Goal: Task Accomplishment & Management: Manage account settings

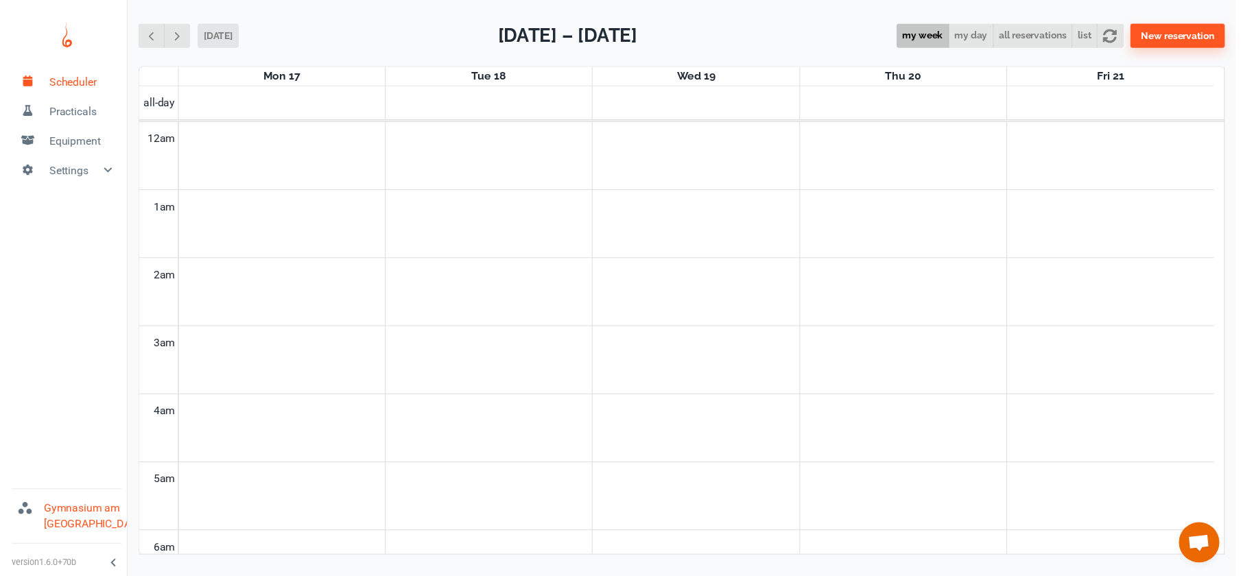
scroll to position [555, 0]
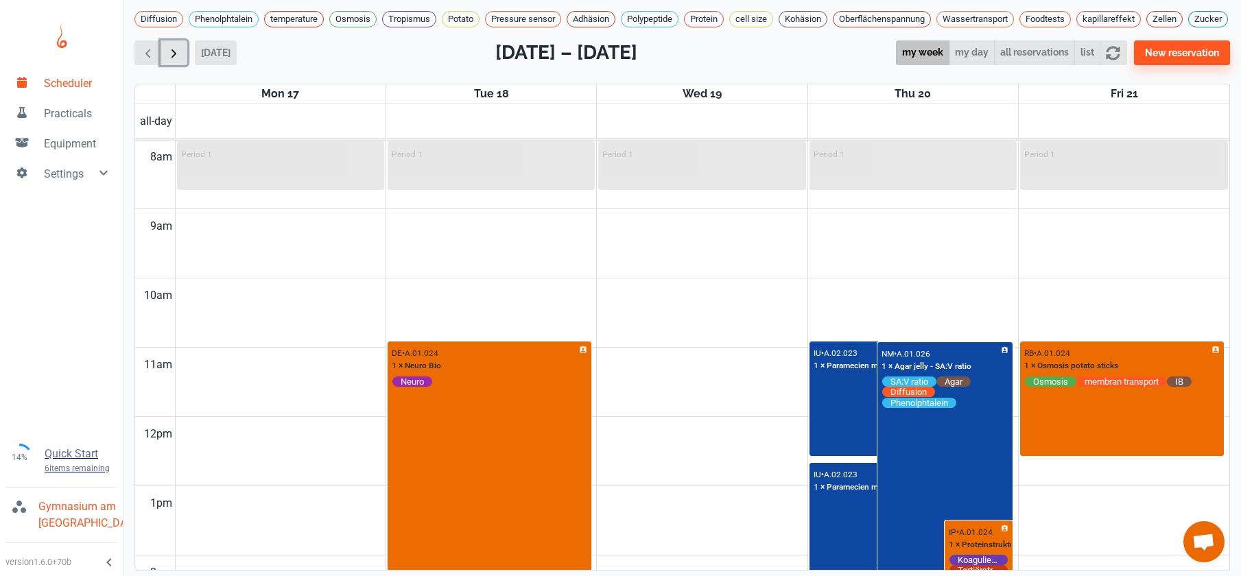
click at [167, 60] on span "button" at bounding box center [174, 53] width 14 height 14
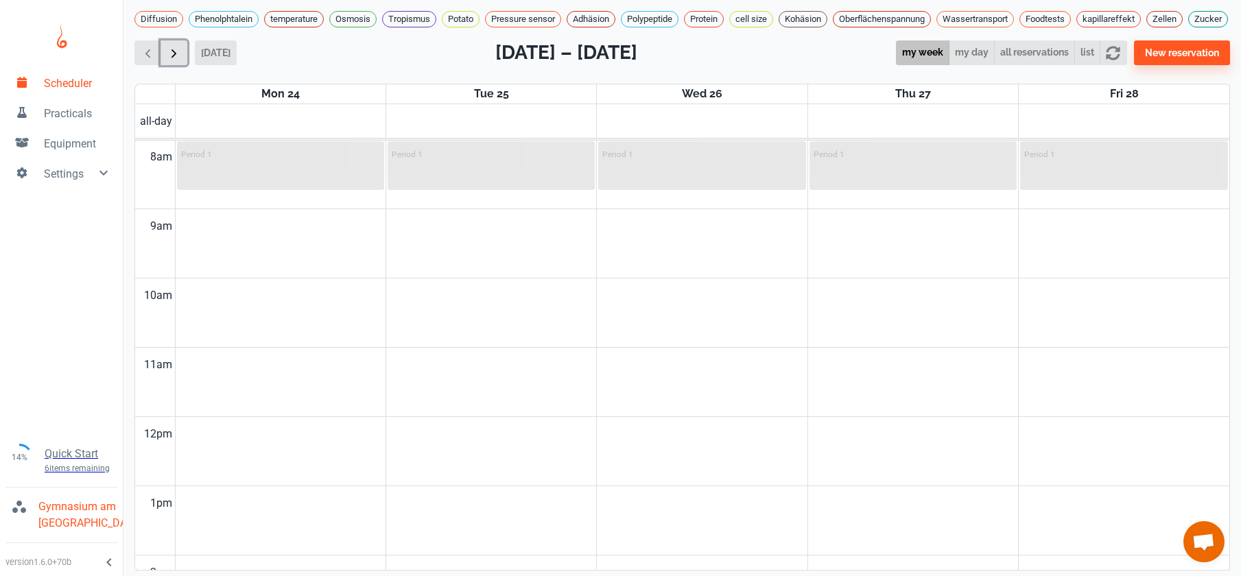
click at [167, 60] on span "button" at bounding box center [174, 53] width 14 height 14
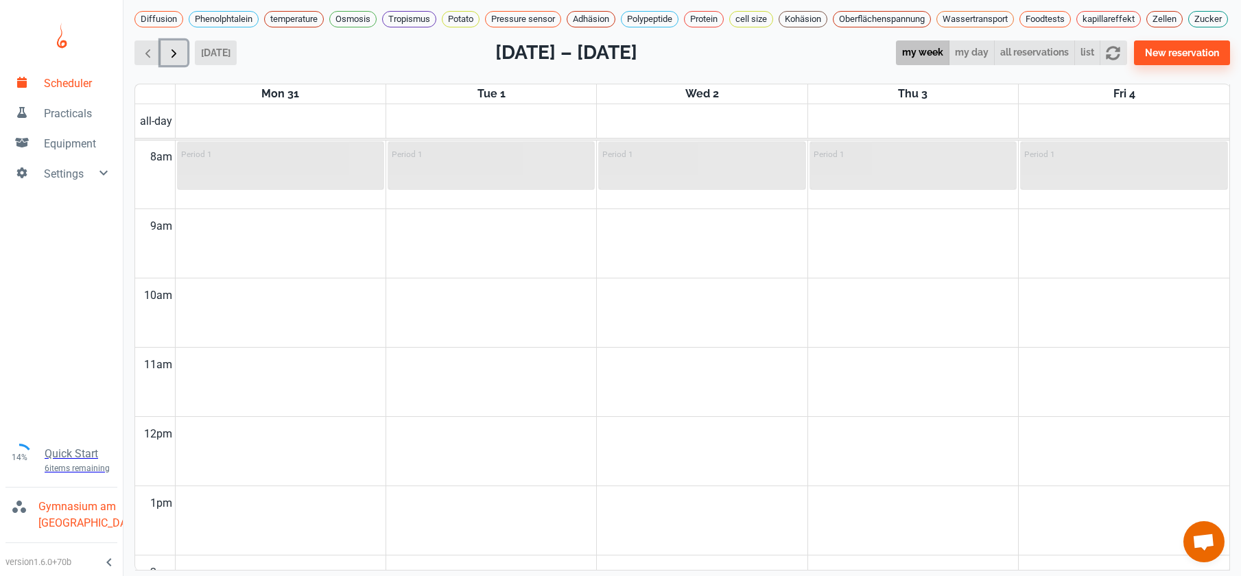
click at [167, 60] on span "button" at bounding box center [174, 53] width 14 height 14
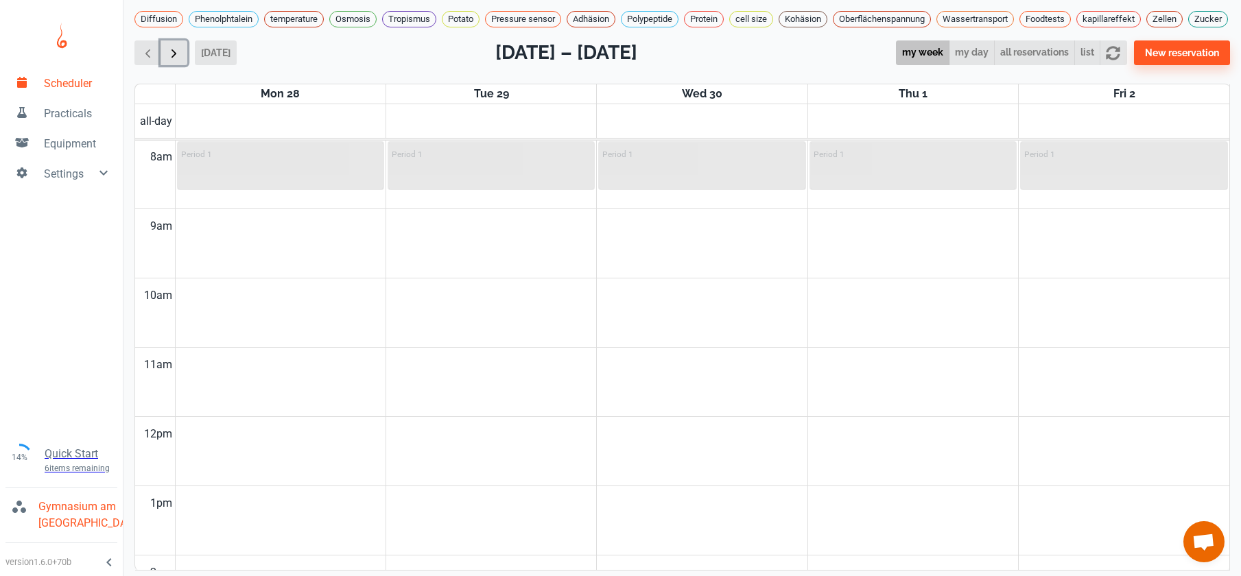
click at [167, 60] on span "button" at bounding box center [174, 53] width 14 height 14
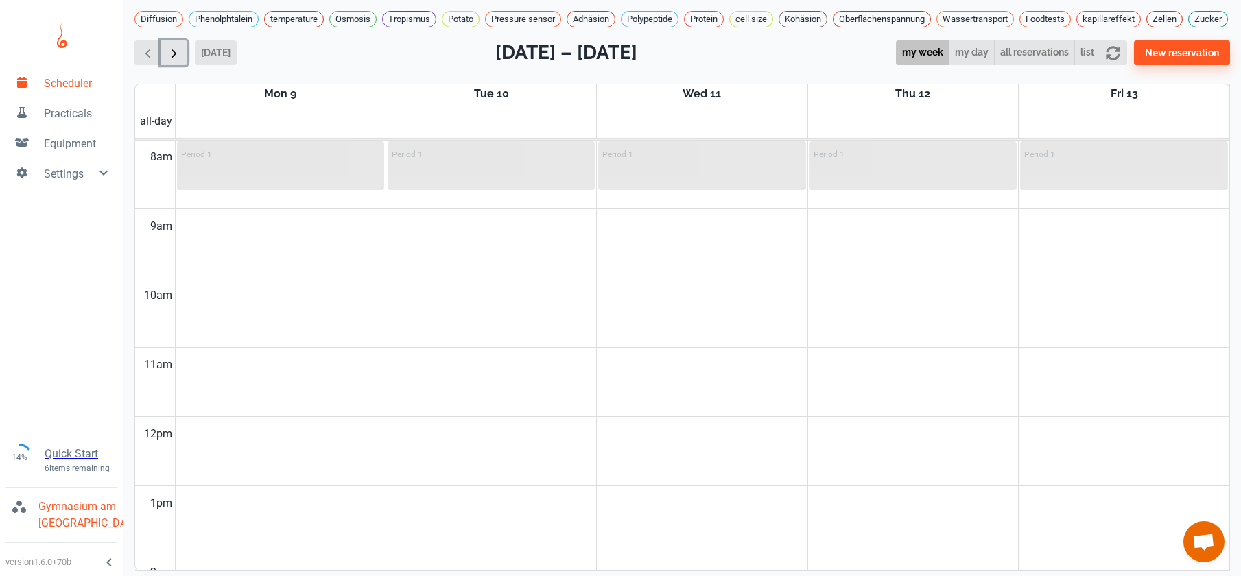
click at [167, 60] on span "button" at bounding box center [174, 53] width 14 height 14
click at [176, 60] on span "button" at bounding box center [174, 53] width 14 height 14
click at [180, 60] on span "button" at bounding box center [174, 53] width 14 height 14
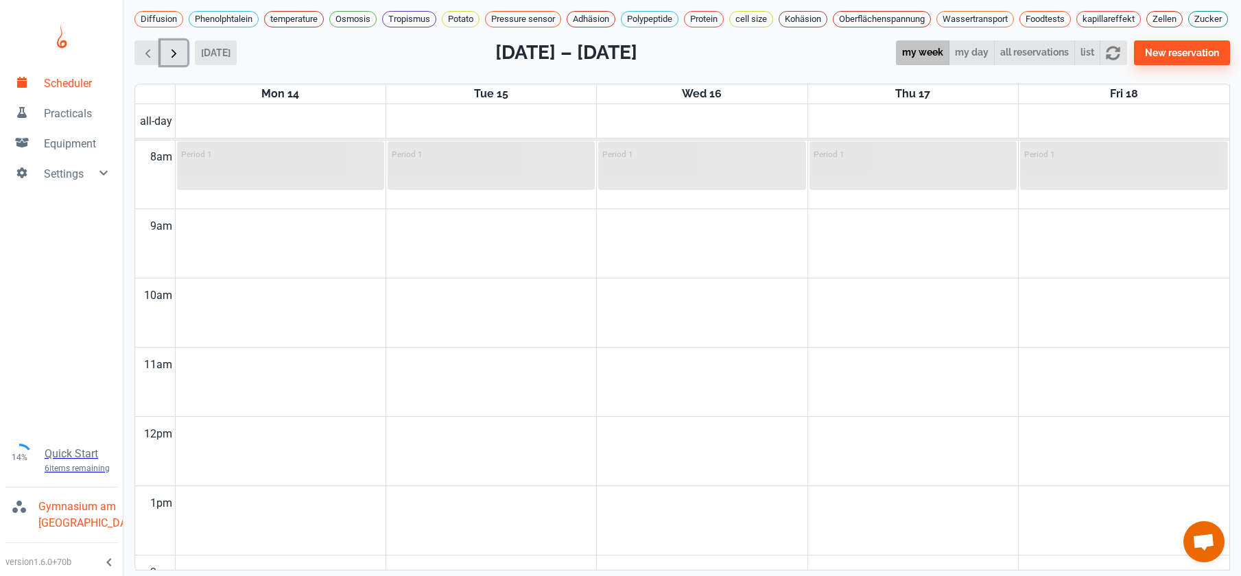
click at [180, 60] on span "button" at bounding box center [174, 53] width 14 height 14
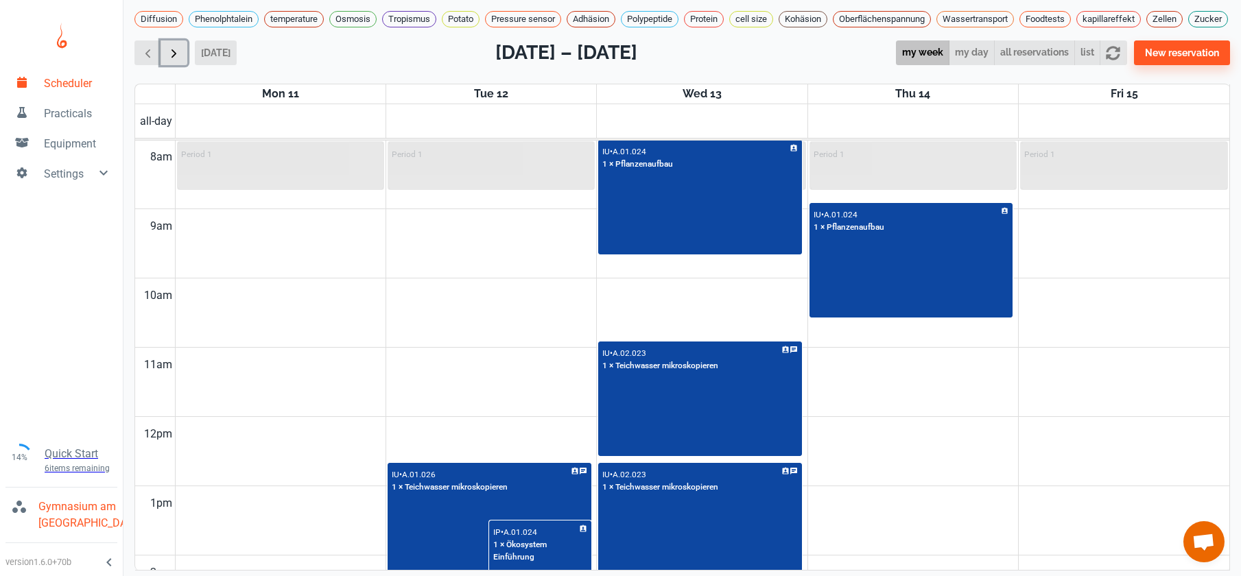
click at [180, 60] on span "button" at bounding box center [174, 53] width 14 height 14
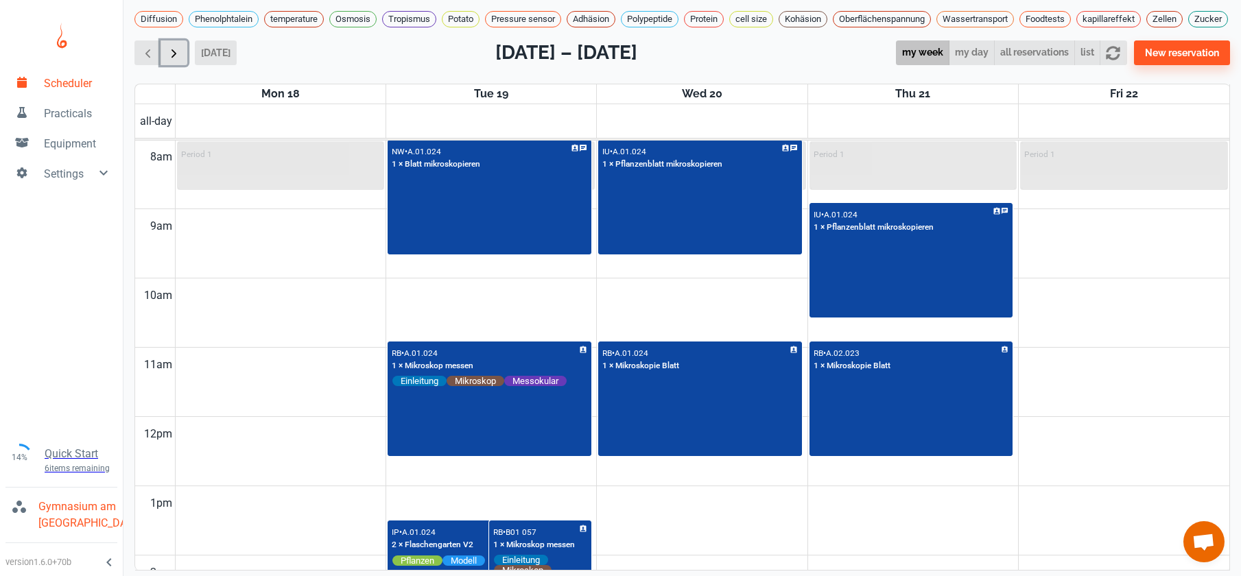
click at [180, 60] on span "button" at bounding box center [174, 53] width 14 height 14
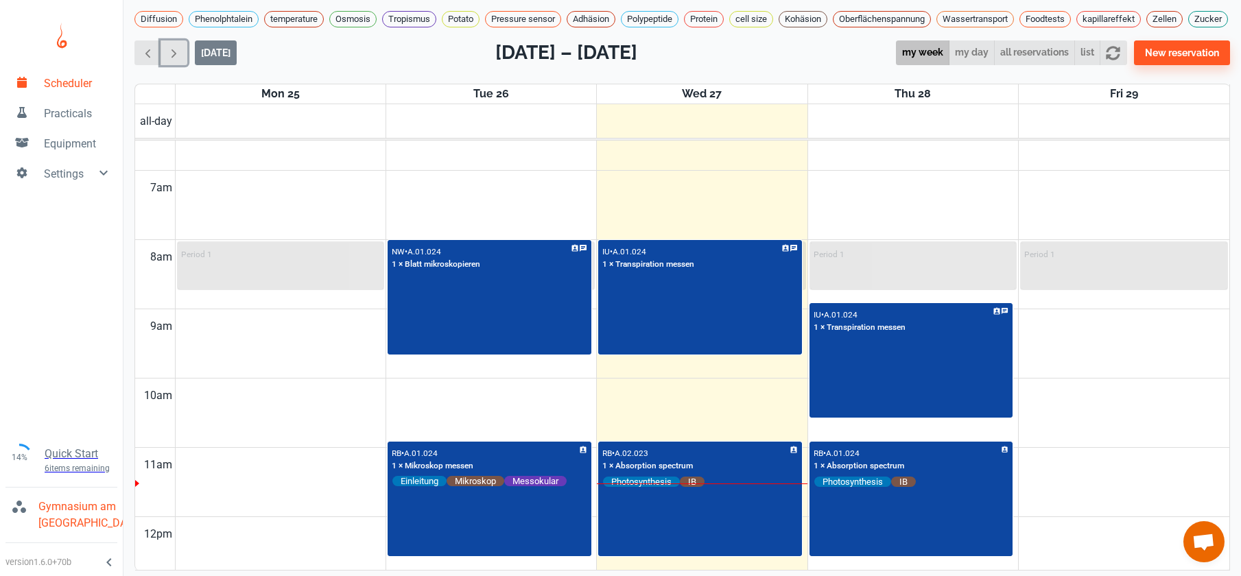
scroll to position [508, 0]
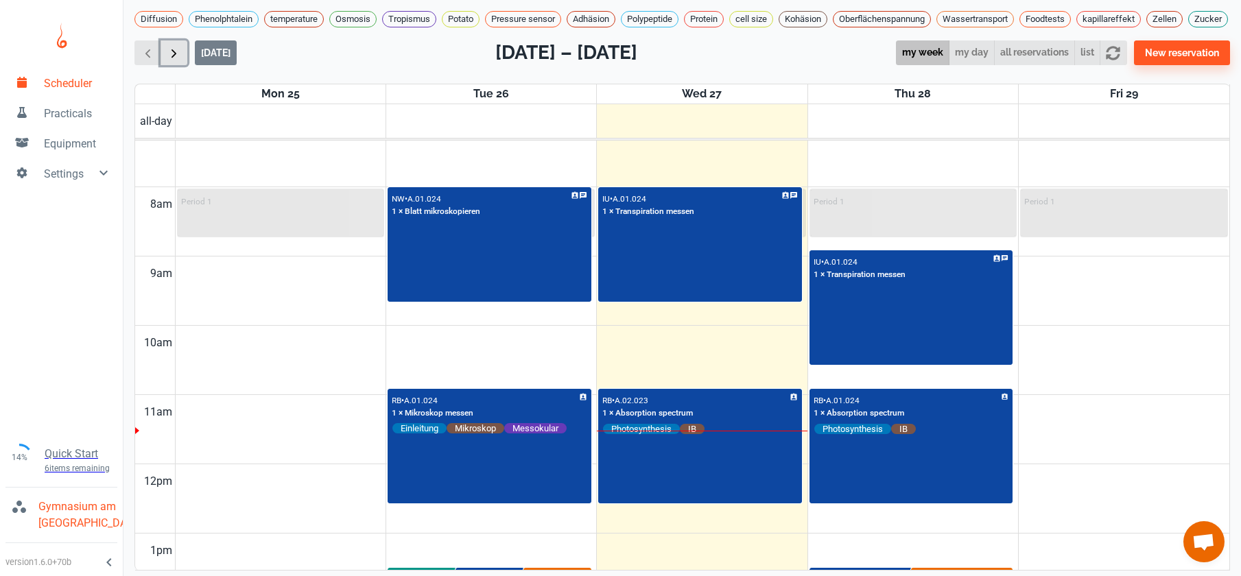
click at [181, 60] on span "button" at bounding box center [174, 53] width 14 height 14
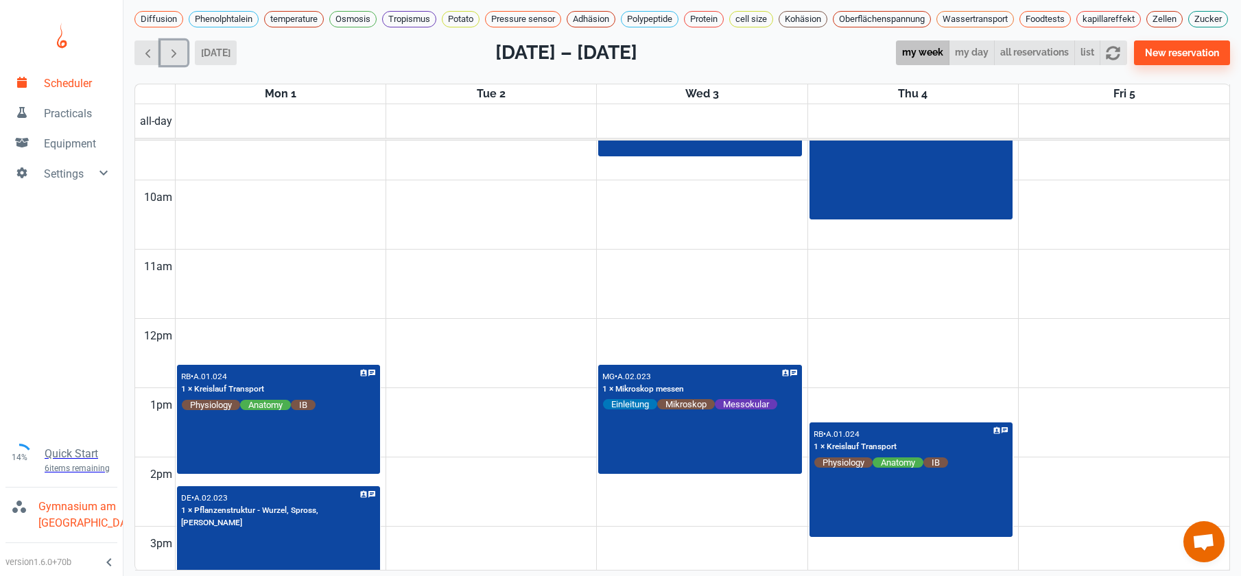
scroll to position [256, 0]
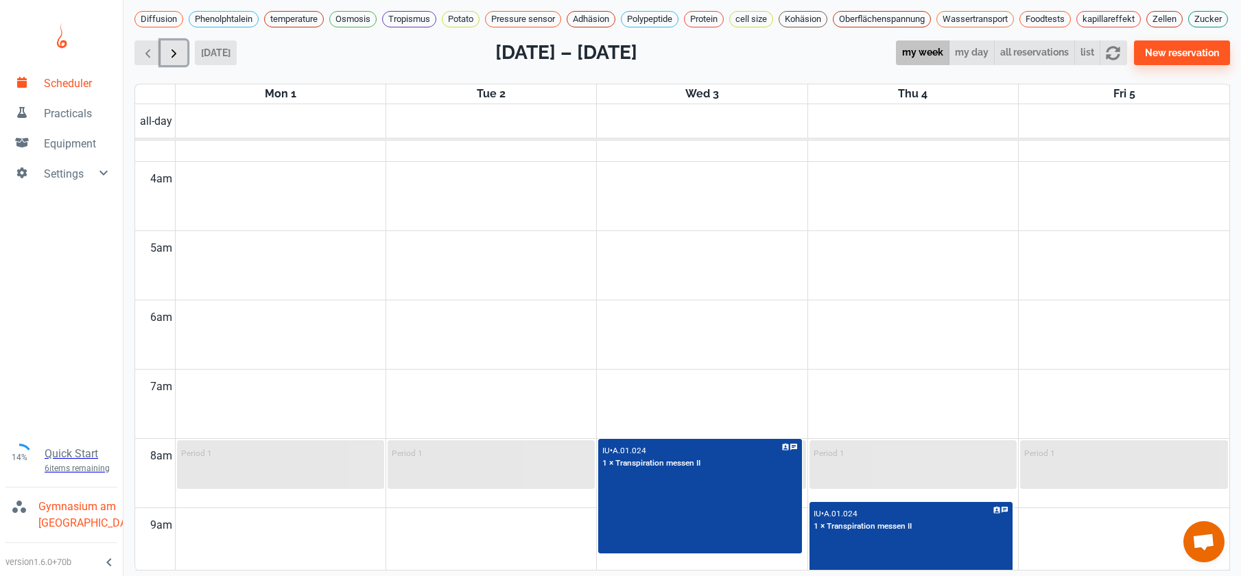
click at [179, 60] on span "button" at bounding box center [174, 53] width 14 height 14
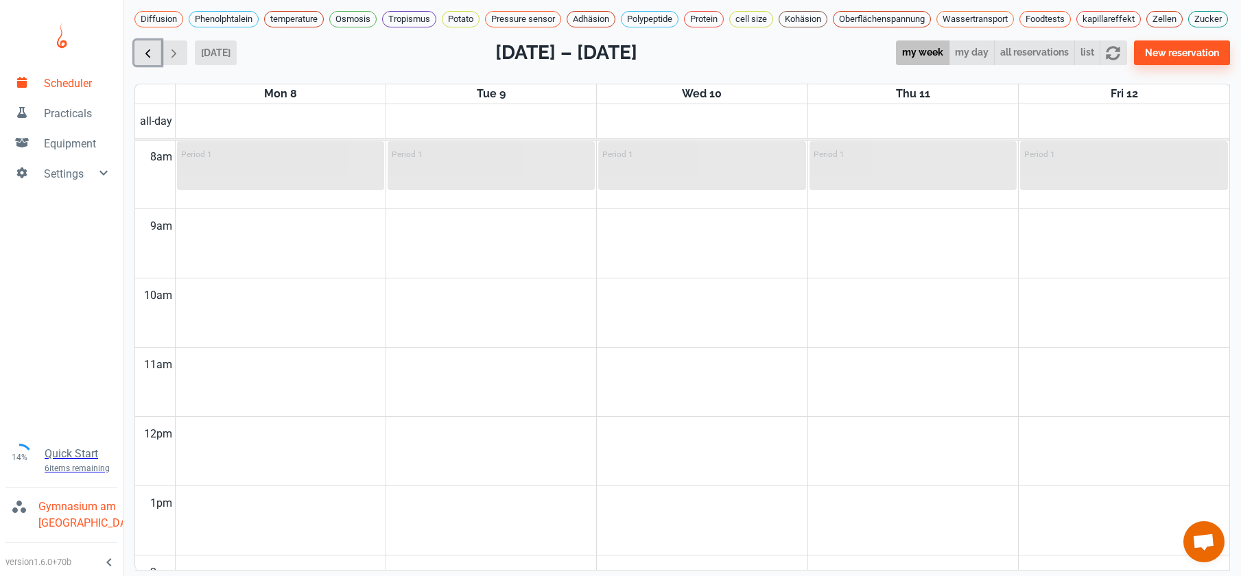
click at [150, 60] on span "button" at bounding box center [148, 53] width 14 height 14
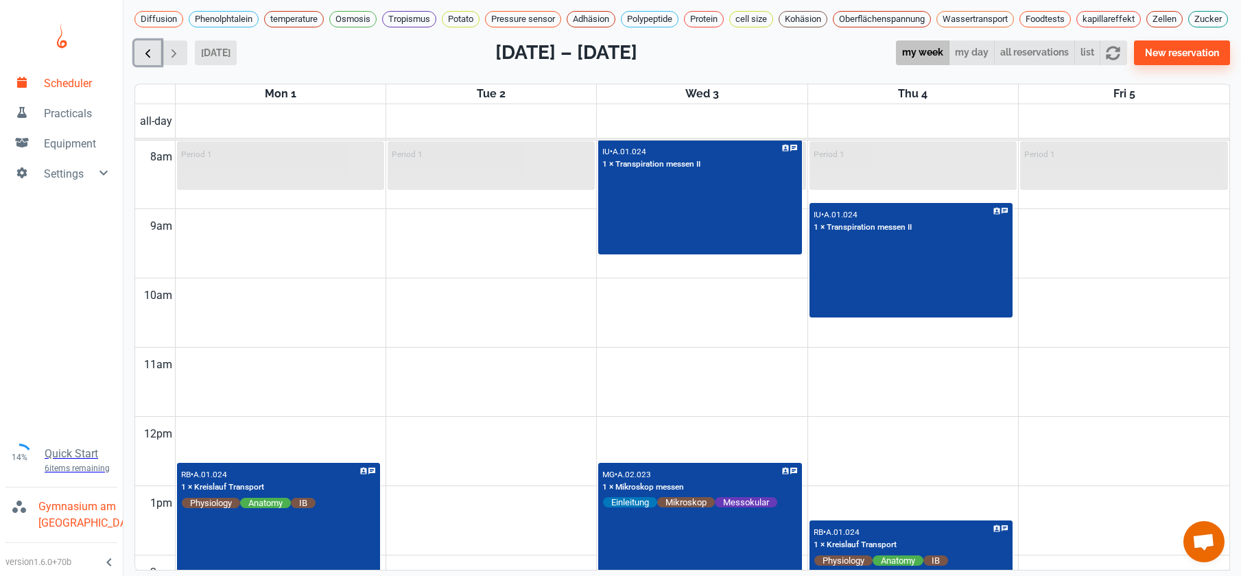
click at [150, 60] on span "button" at bounding box center [148, 53] width 14 height 14
